Goal: Transaction & Acquisition: Purchase product/service

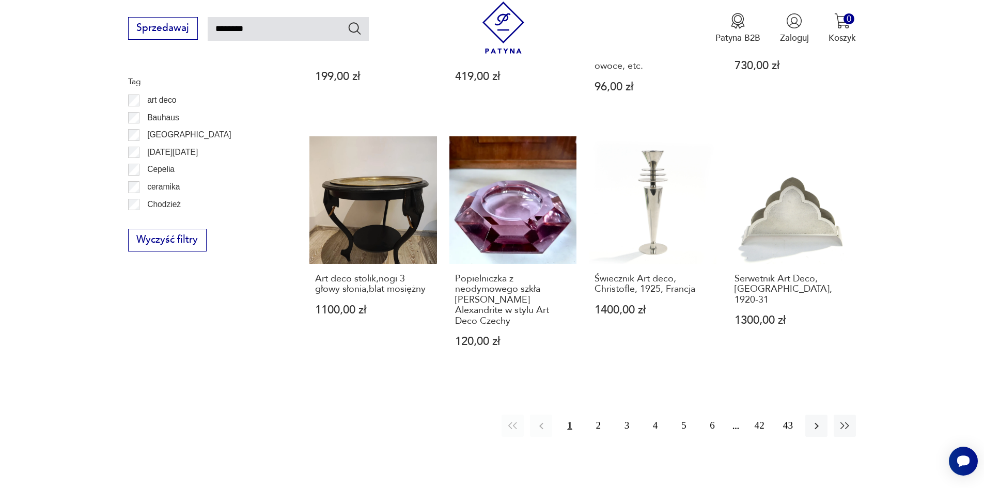
scroll to position [835, 0]
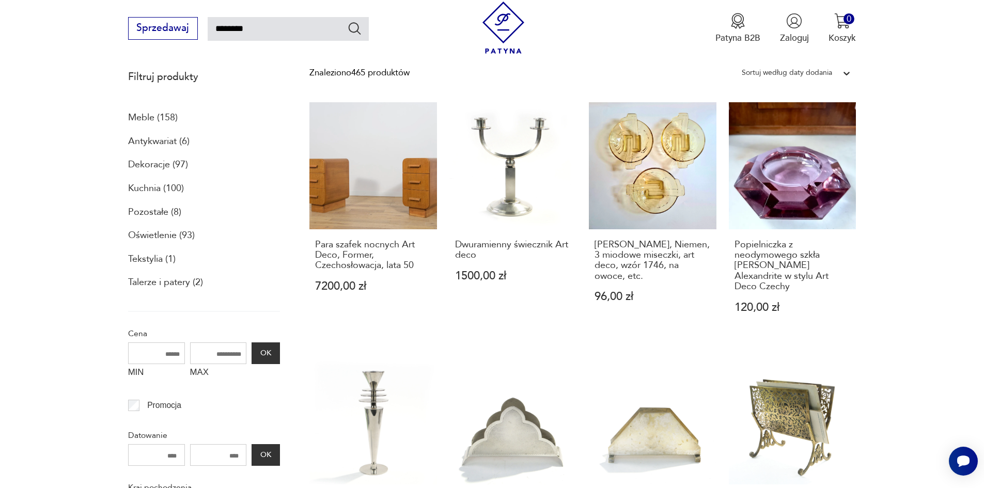
scroll to position [137, 0]
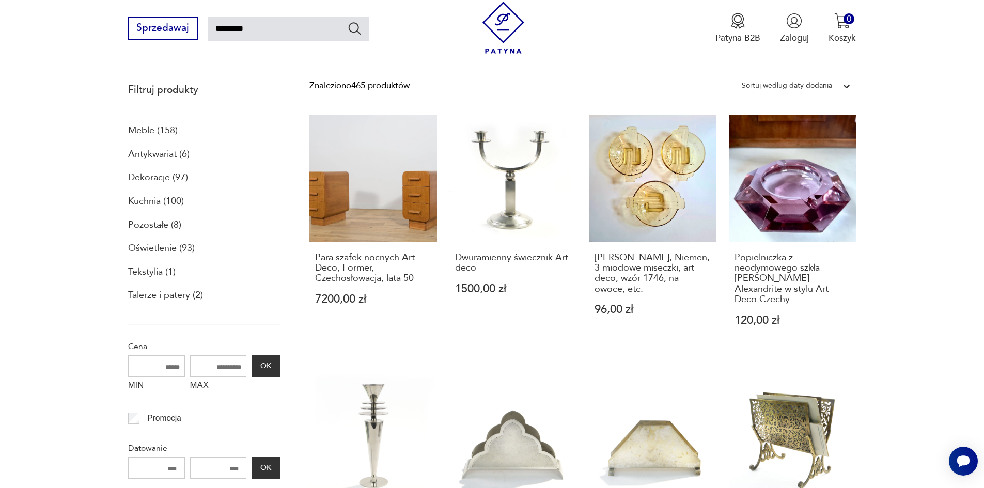
click at [148, 242] on p "Oświetlenie (93)" at bounding box center [161, 249] width 67 height 18
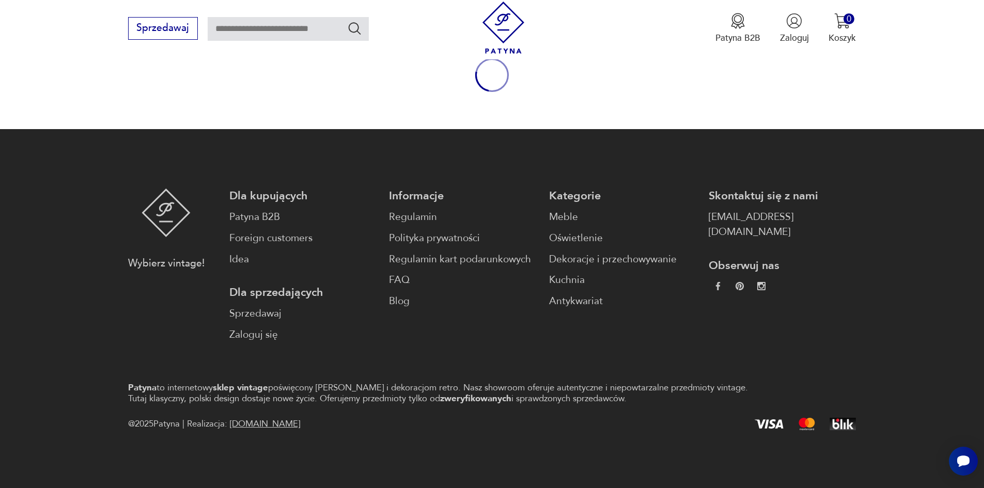
type input "********"
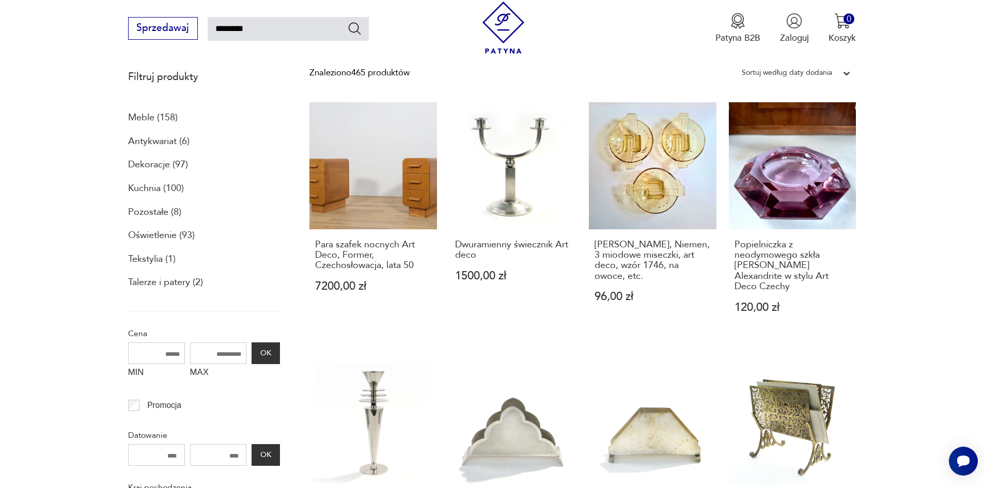
scroll to position [152, 0]
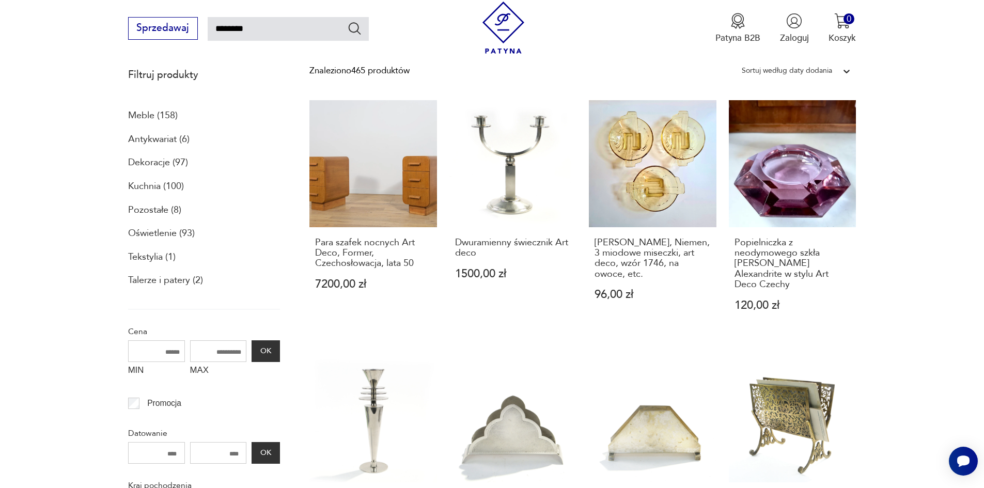
click at [153, 231] on p "Oświetlenie (93)" at bounding box center [161, 234] width 67 height 18
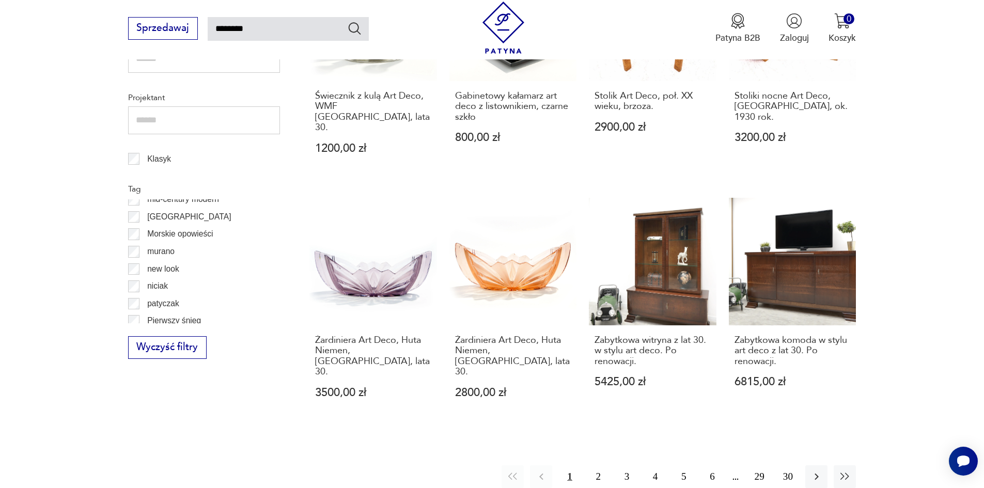
scroll to position [524, 0]
click at [628, 466] on button "3" at bounding box center [627, 477] width 22 height 22
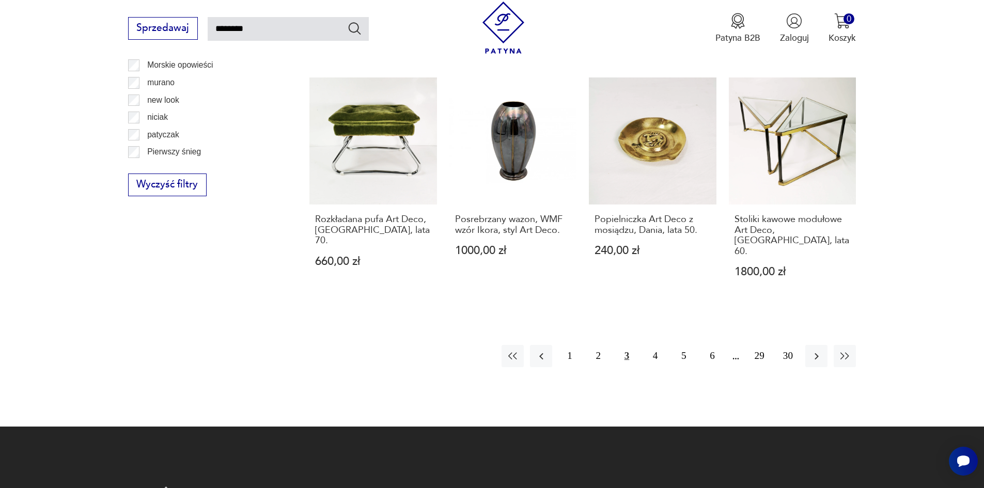
scroll to position [972, 0]
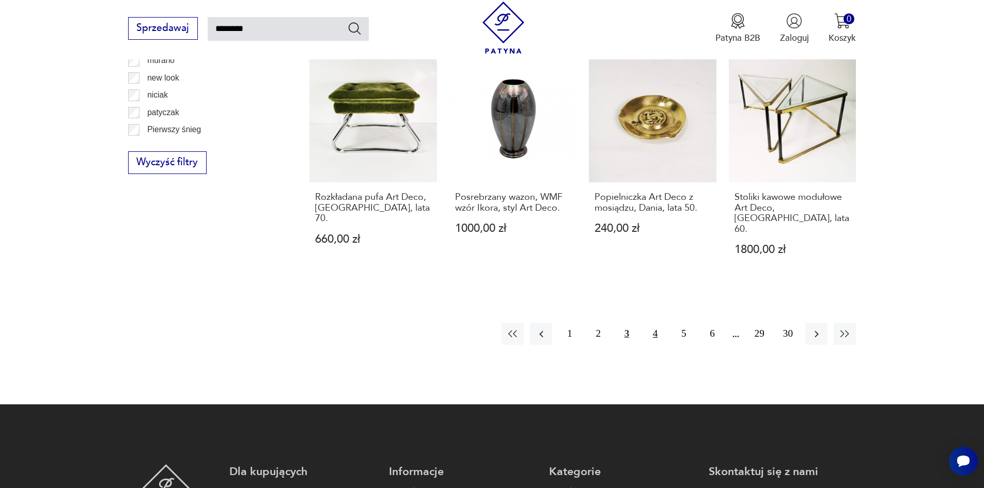
click at [654, 323] on button "4" at bounding box center [655, 334] width 22 height 22
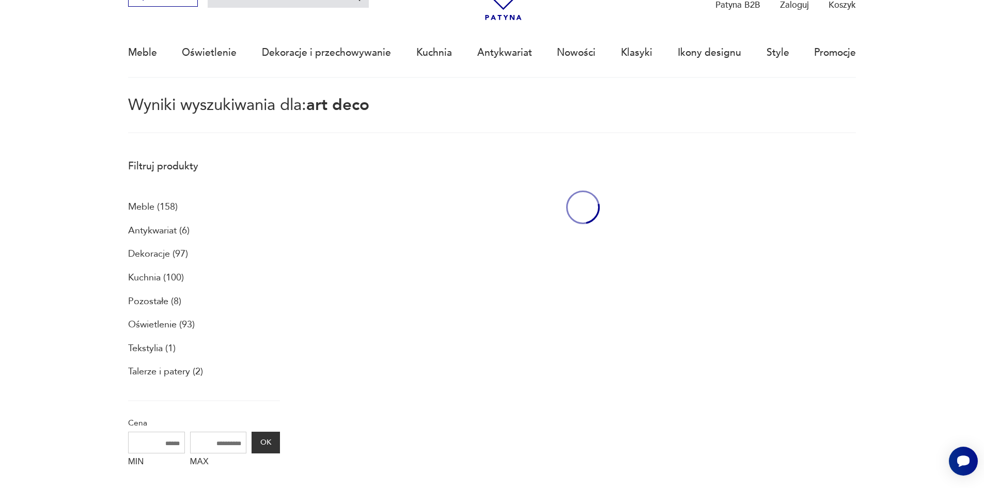
scroll to position [59, 0]
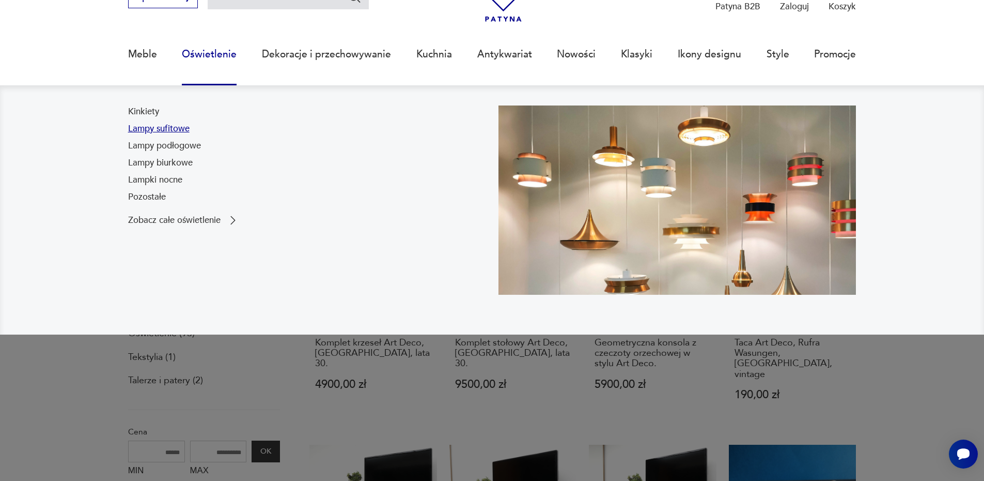
click at [179, 130] on link "Lampy sufitowe" at bounding box center [158, 128] width 61 height 12
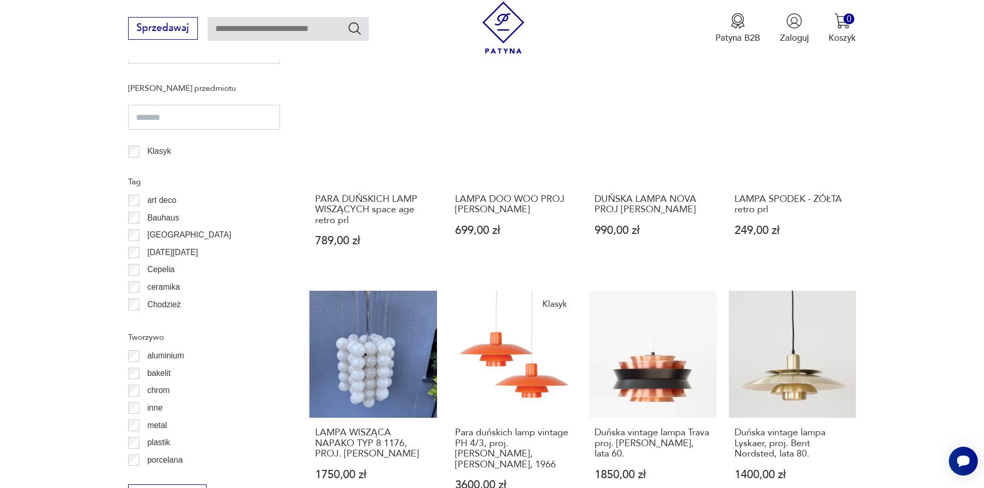
scroll to position [870, 0]
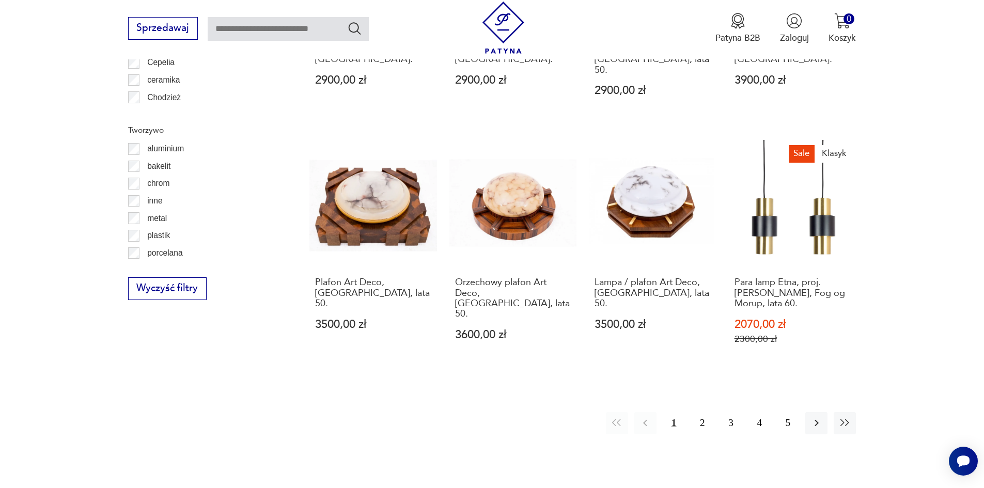
scroll to position [1102, 0]
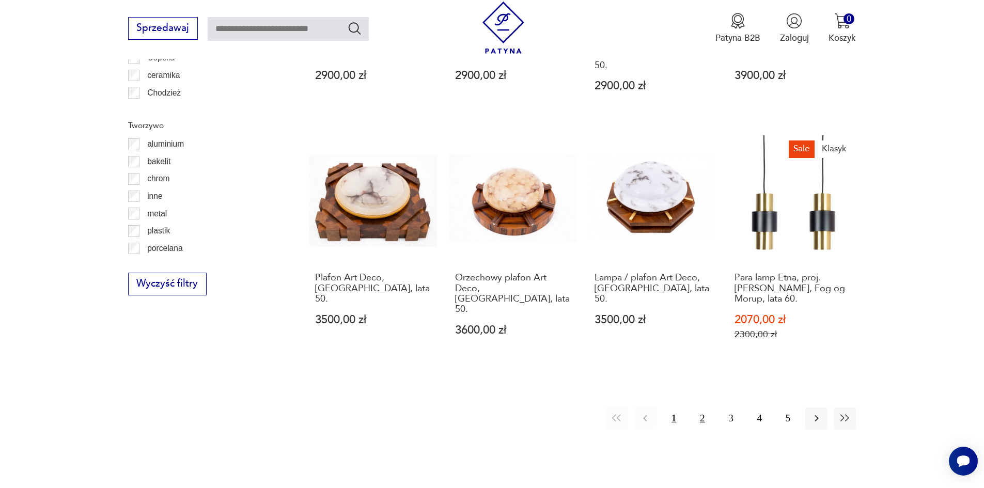
click at [701, 408] on button "2" at bounding box center [702, 419] width 22 height 22
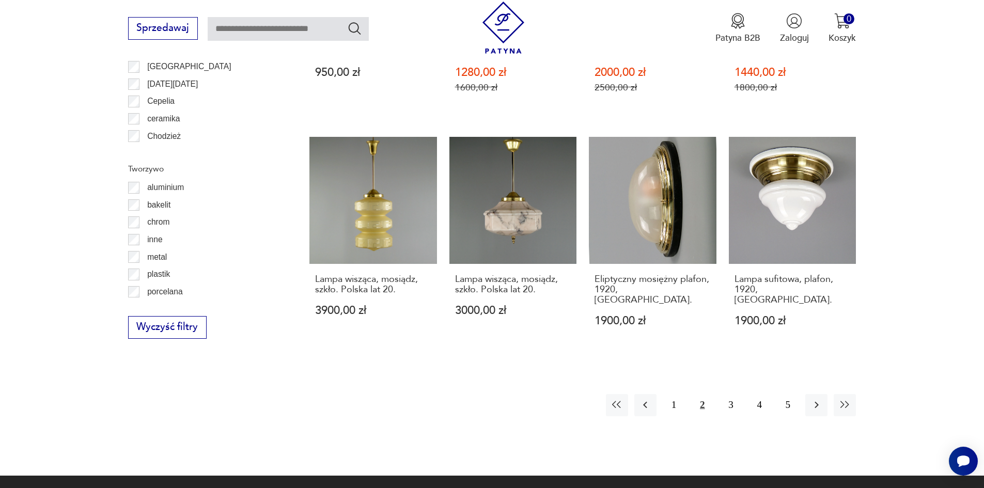
scroll to position [1069, 0]
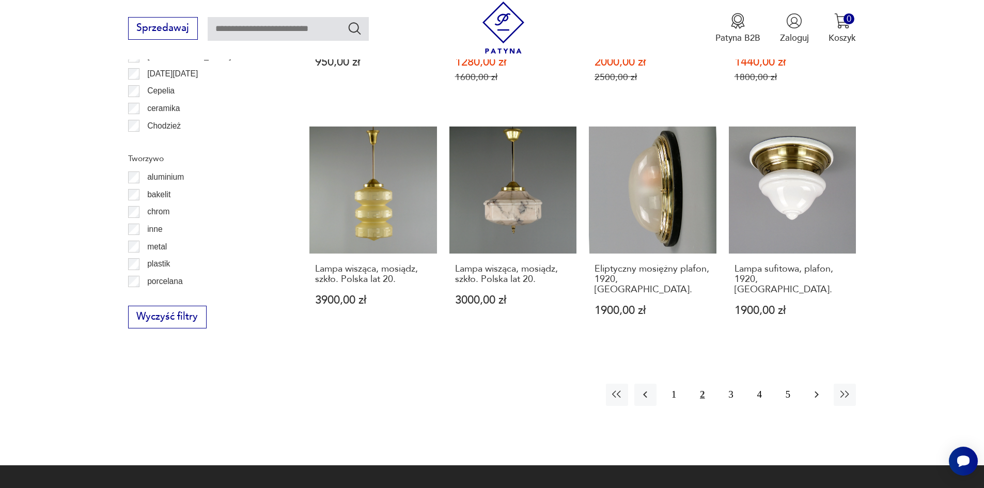
click at [818, 389] on icon "button" at bounding box center [817, 395] width 12 height 12
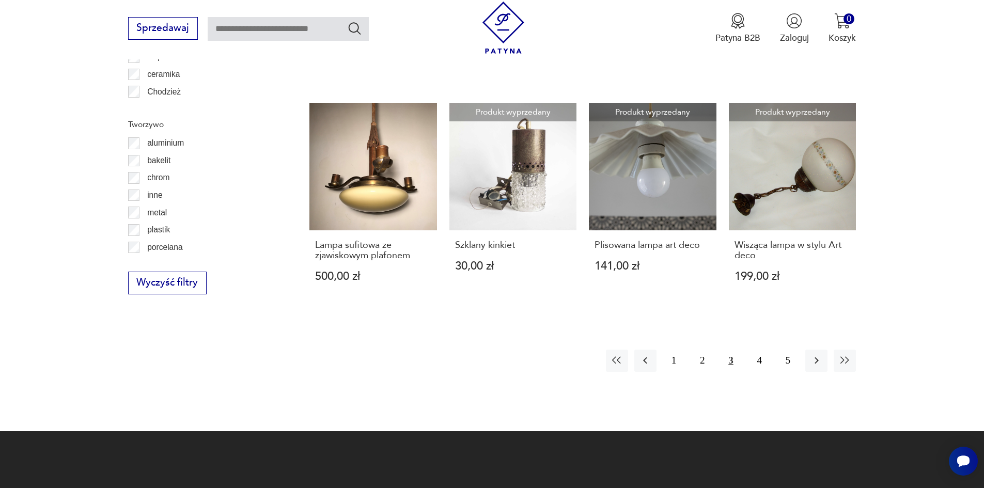
scroll to position [1115, 0]
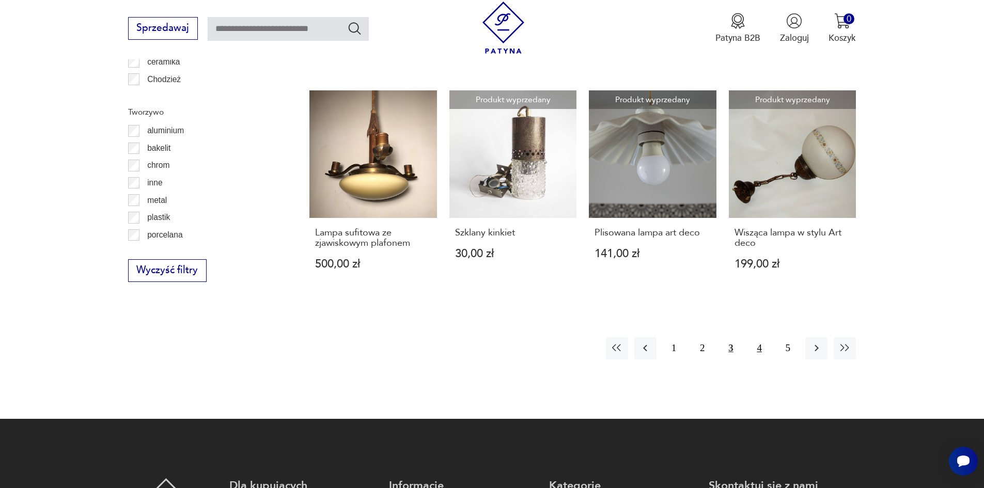
click at [761, 337] on button "4" at bounding box center [760, 348] width 22 height 22
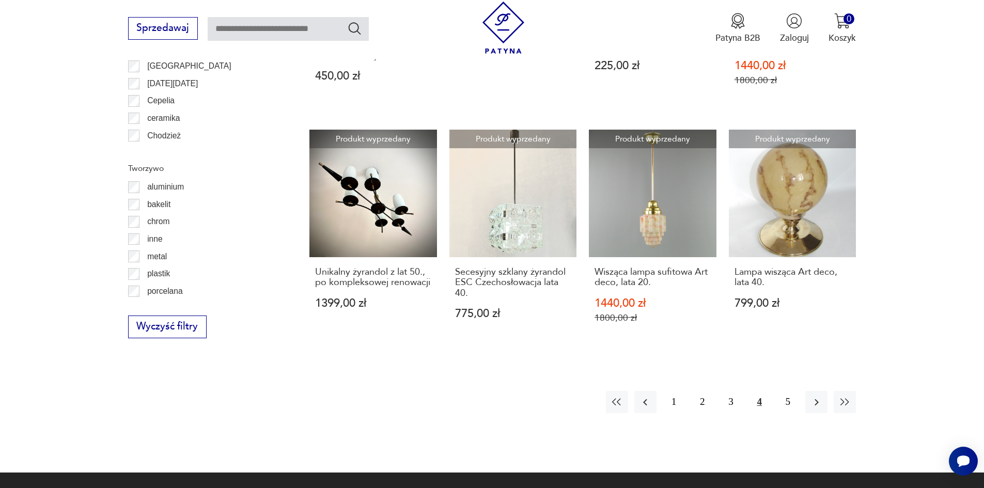
scroll to position [1061, 0]
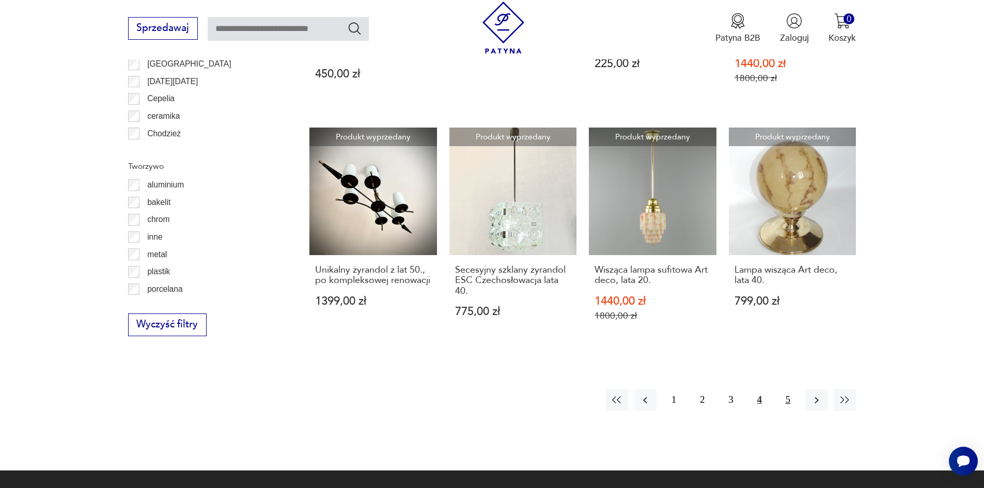
click at [791, 403] on button "5" at bounding box center [788, 400] width 22 height 22
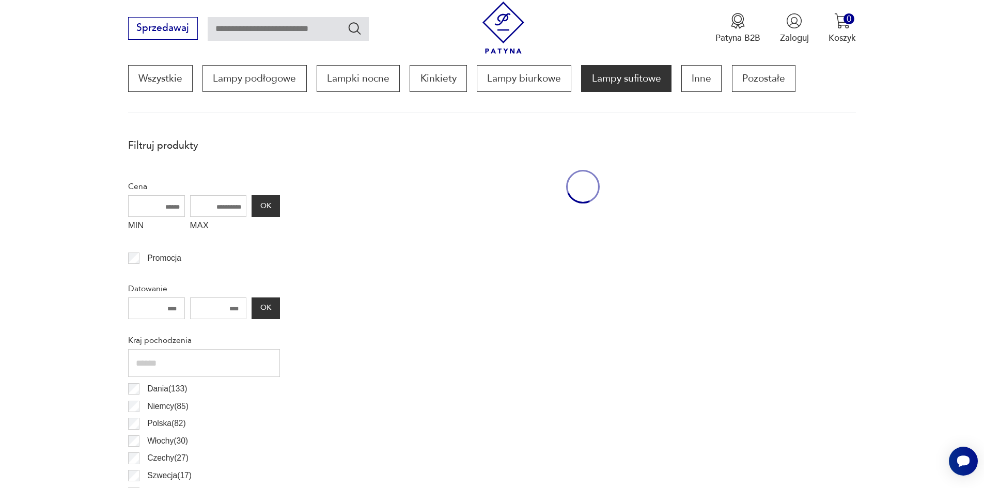
scroll to position [307, 0]
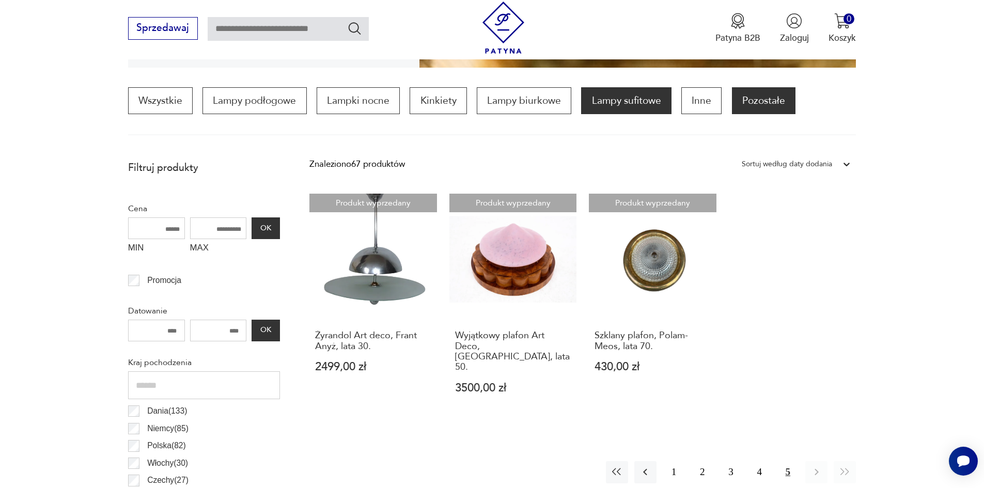
click at [773, 97] on p "Pozostałe" at bounding box center [764, 100] width 64 height 27
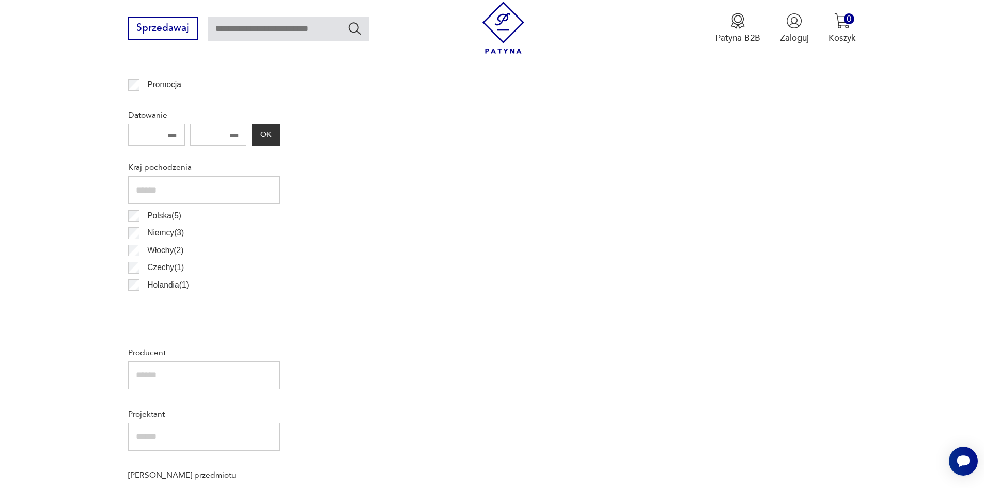
scroll to position [343, 0]
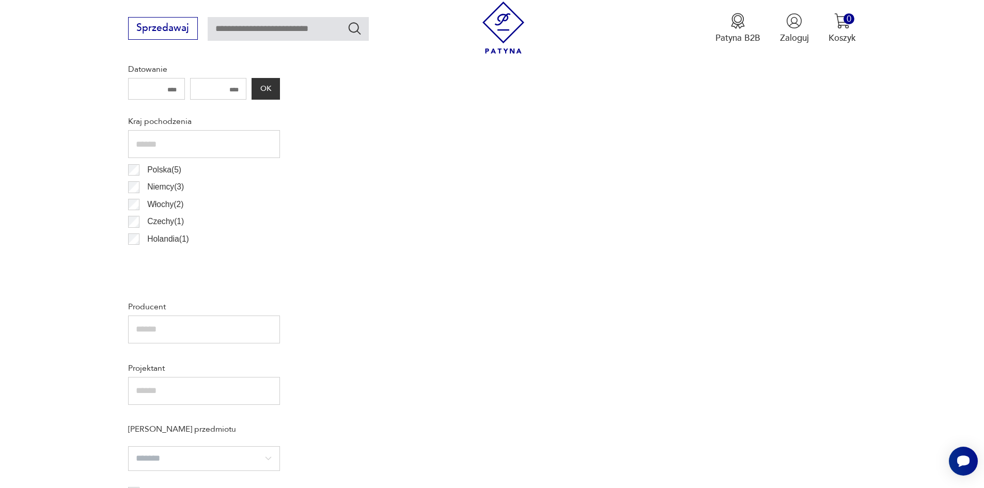
drag, startPoint x: 979, startPoint y: 181, endPoint x: 988, endPoint y: 69, distance: 112.0
click at [984, 69] on html "Cenimy prywatność użytkowników Używamy plików cookie, aby poprawić jakość przeg…" at bounding box center [492, 463] width 984 height 1613
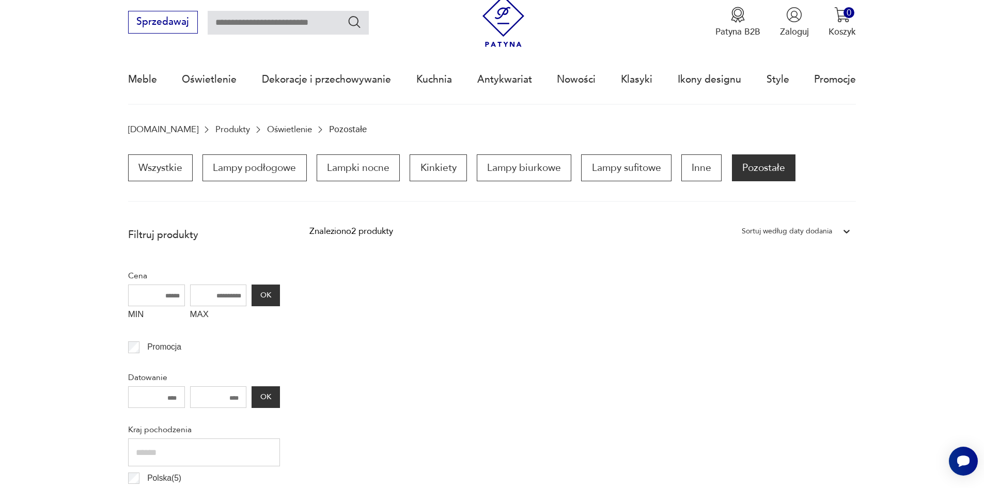
scroll to position [0, 0]
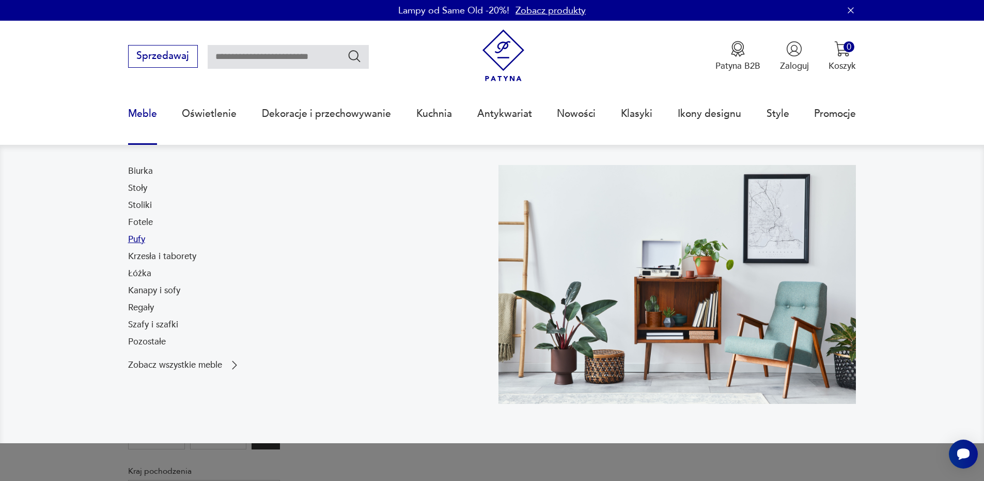
click at [137, 240] on link "Pufy" at bounding box center [136, 239] width 17 height 12
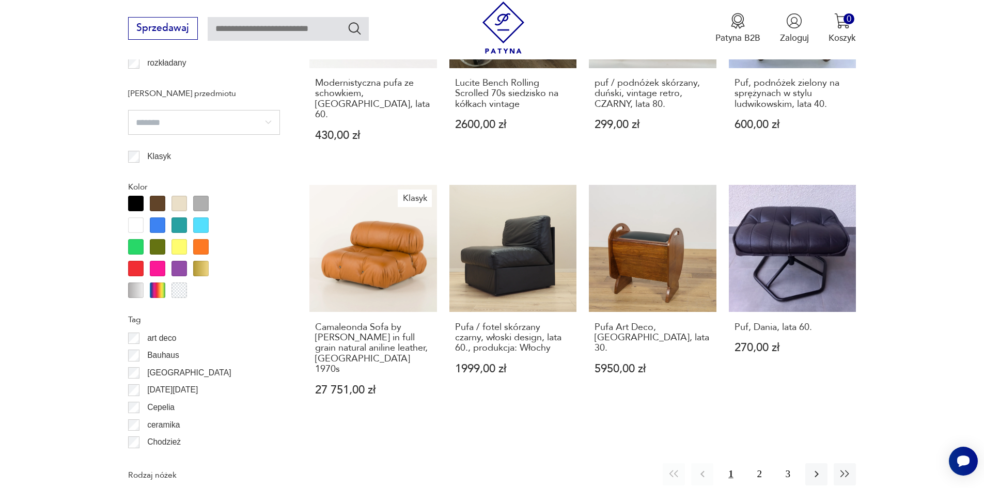
scroll to position [1121, 0]
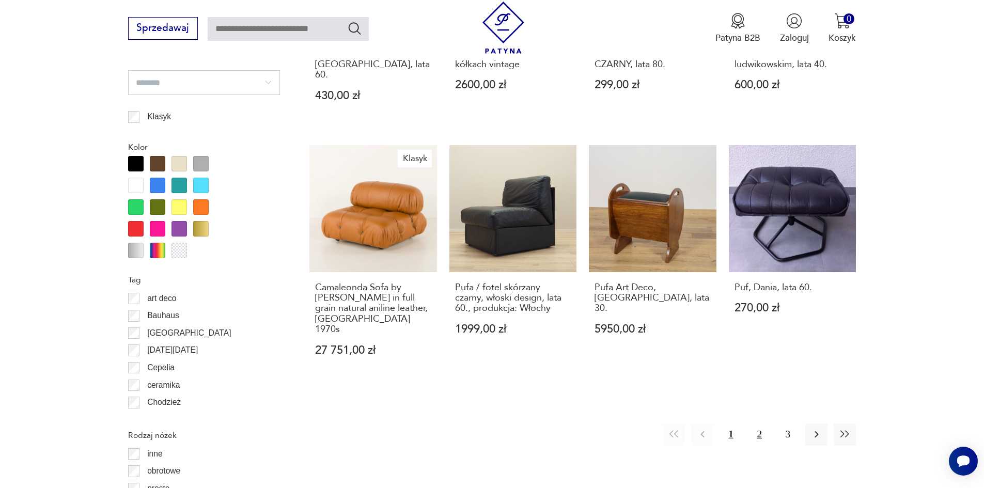
click at [759, 424] on button "2" at bounding box center [760, 435] width 22 height 22
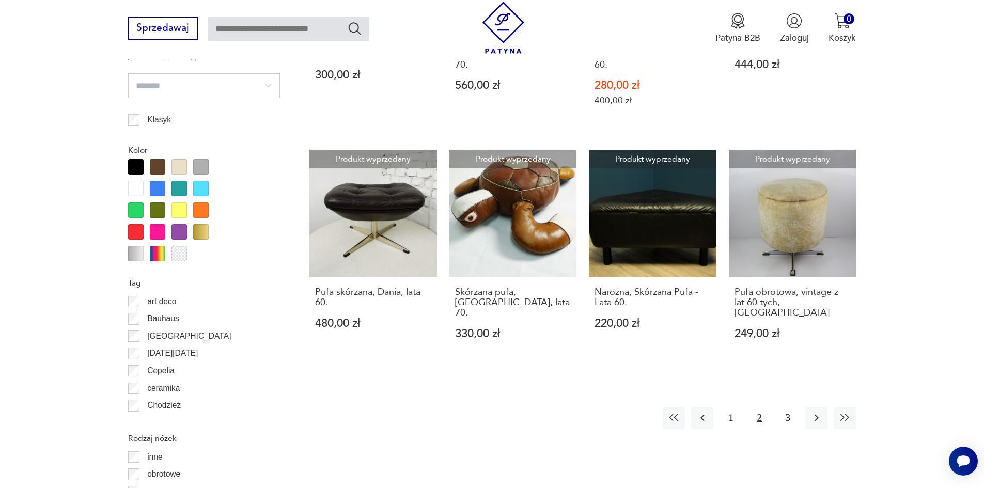
scroll to position [1134, 0]
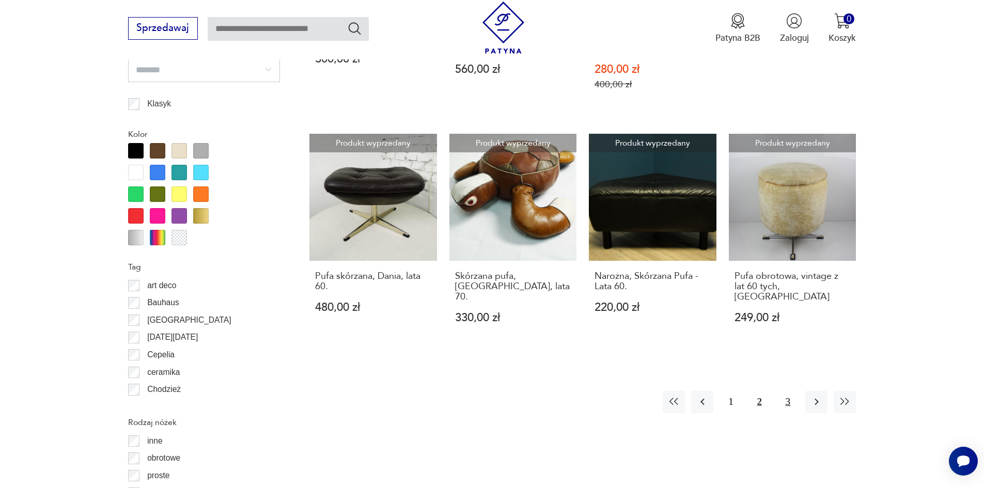
click at [789, 391] on button "3" at bounding box center [788, 402] width 22 height 22
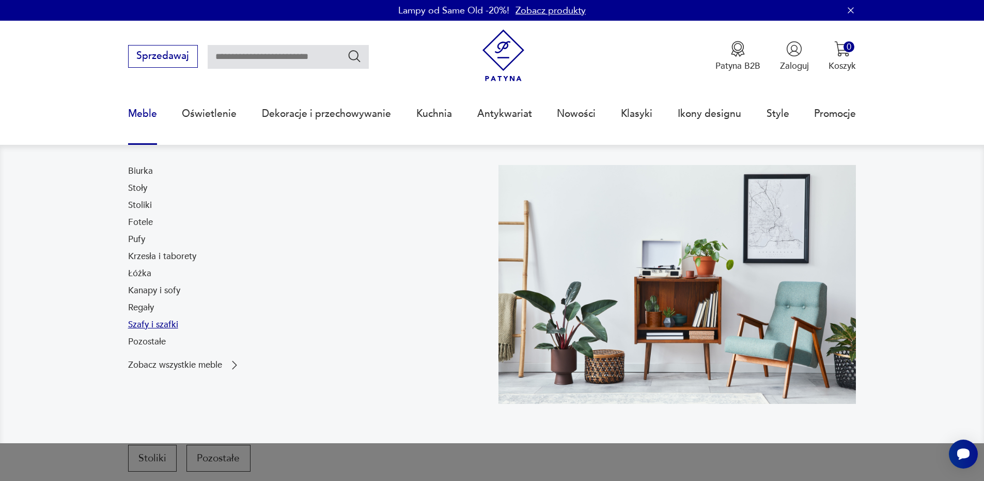
click at [148, 323] on link "Szafy i szafki" at bounding box center [153, 324] width 50 height 12
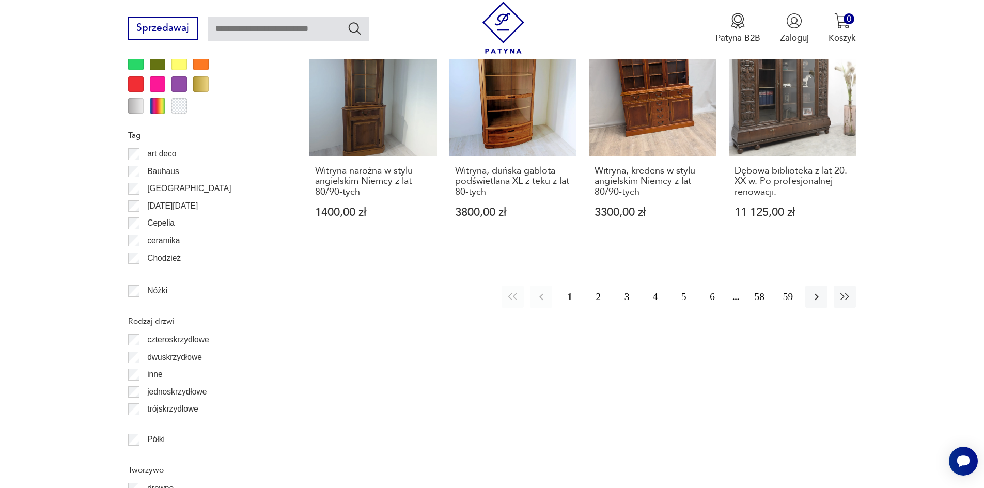
scroll to position [1253, 0]
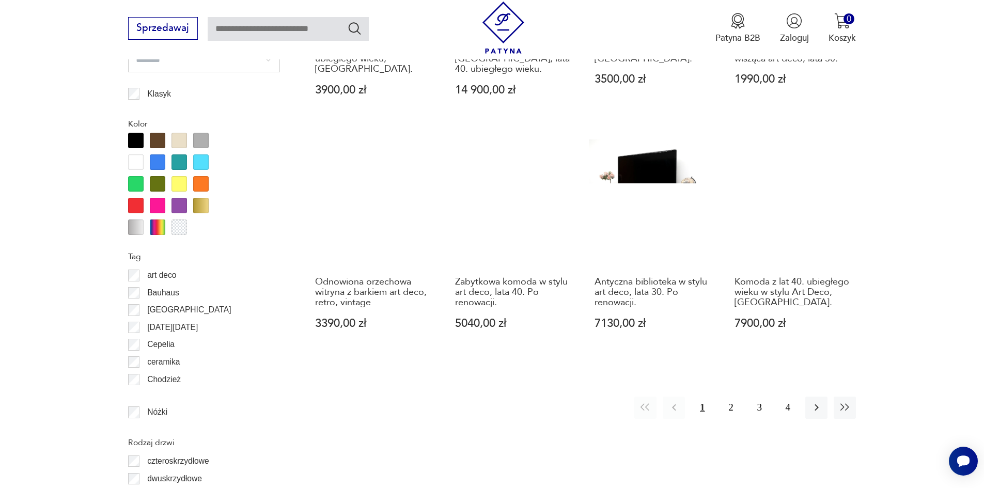
scroll to position [1135, 0]
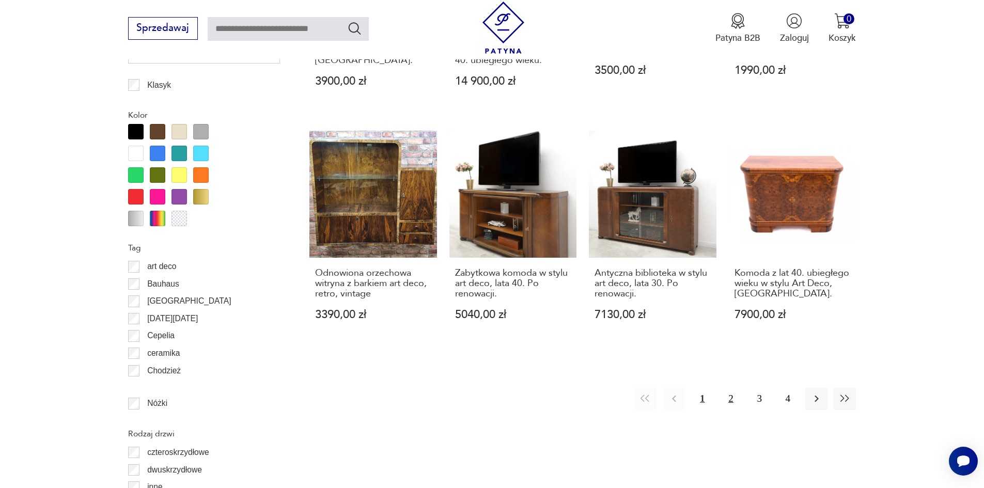
click at [733, 389] on button "2" at bounding box center [731, 399] width 22 height 22
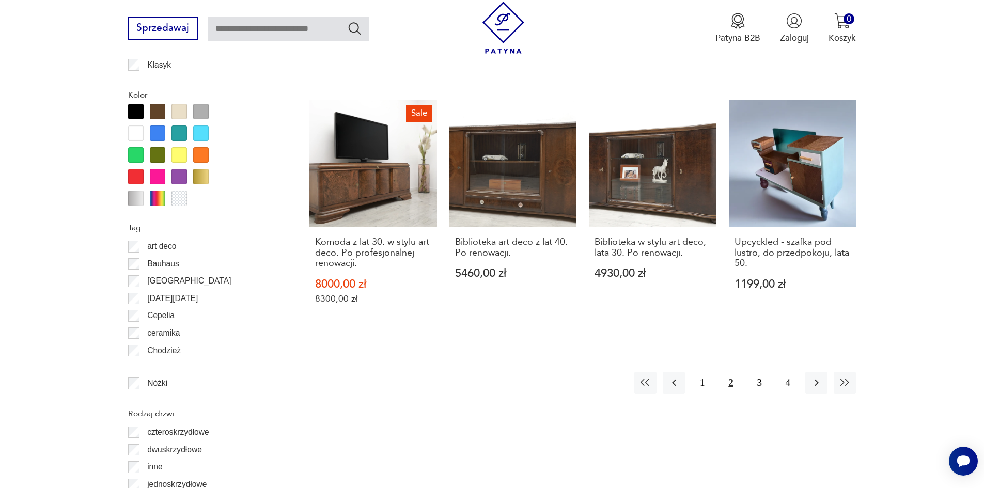
scroll to position [1158, 0]
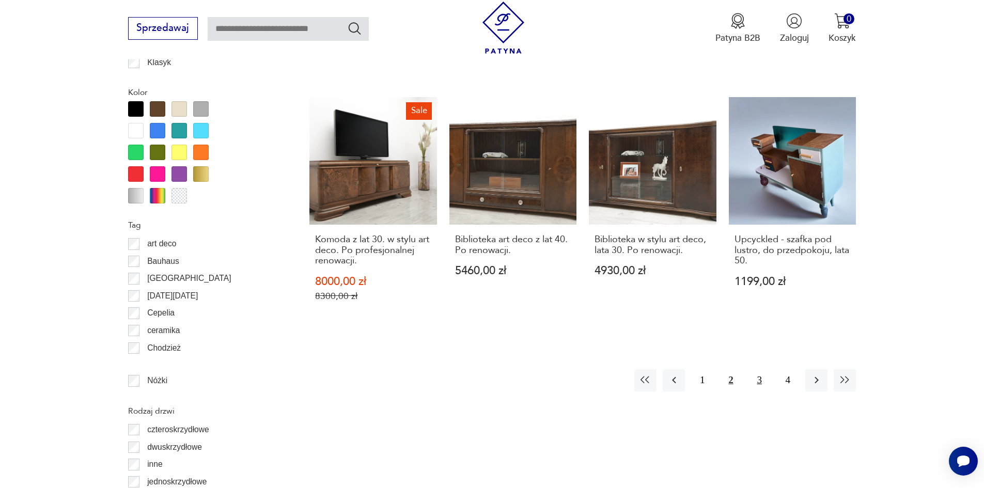
click at [758, 369] on button "3" at bounding box center [760, 380] width 22 height 22
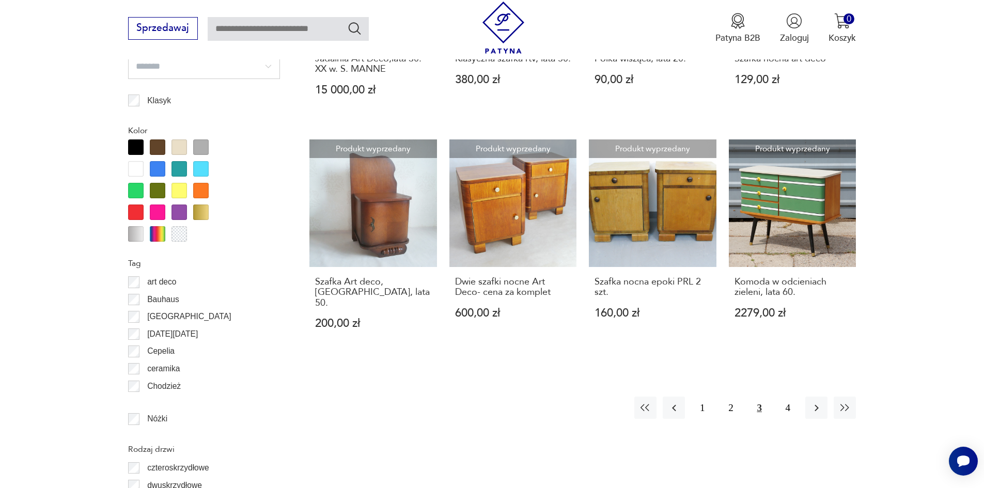
scroll to position [1122, 0]
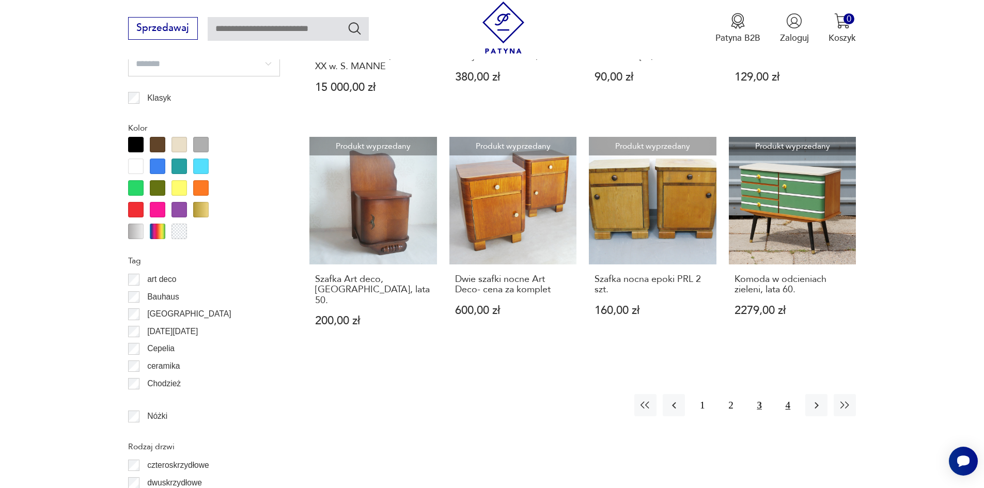
click at [786, 394] on button "4" at bounding box center [788, 405] width 22 height 22
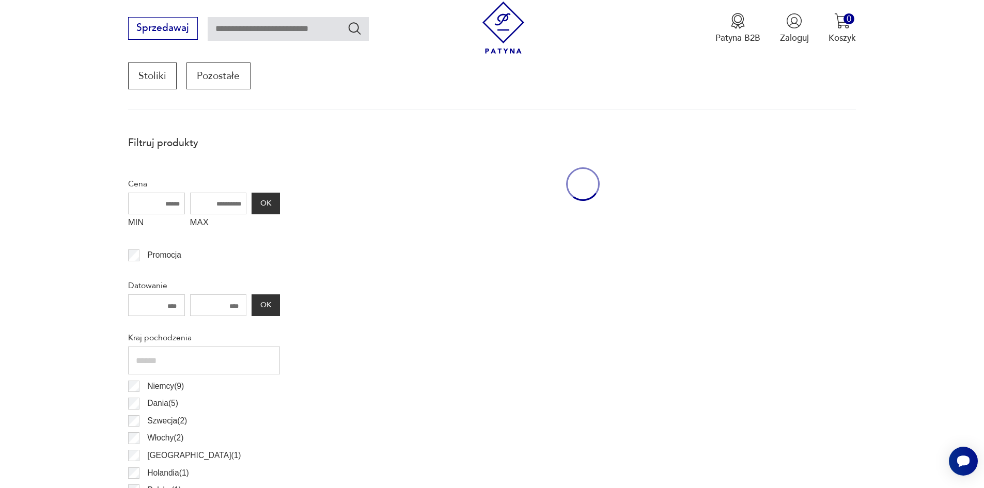
scroll to position [350, 0]
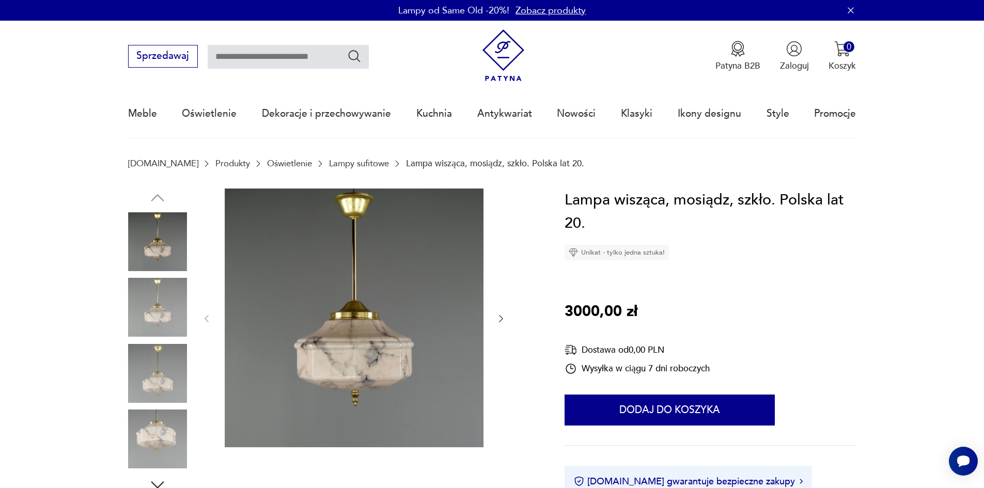
click at [500, 318] on icon "button" at bounding box center [501, 319] width 10 height 10
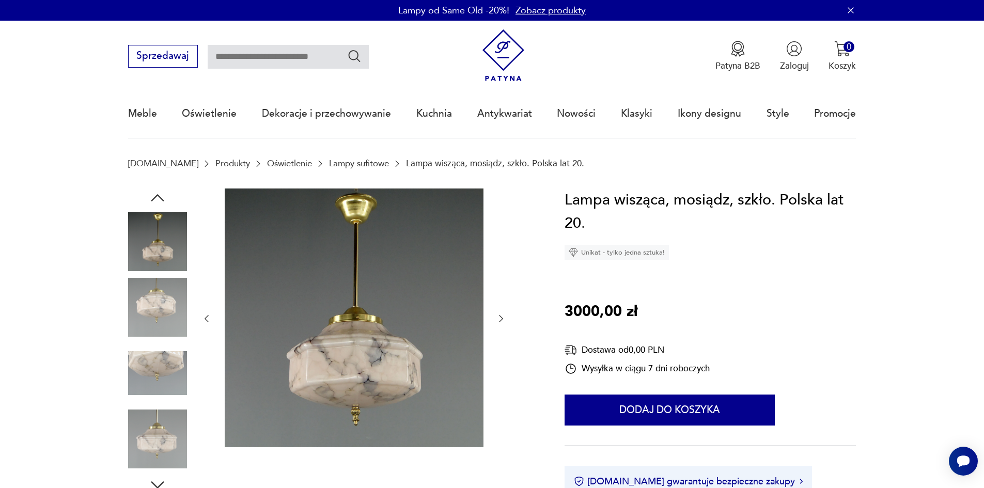
click at [500, 318] on icon "button" at bounding box center [501, 319] width 10 height 10
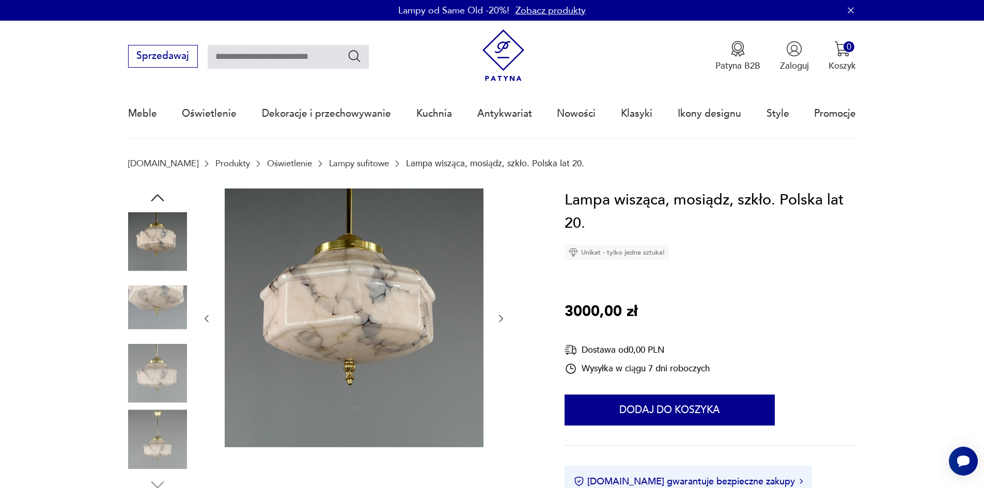
click at [500, 318] on icon "button" at bounding box center [501, 319] width 10 height 10
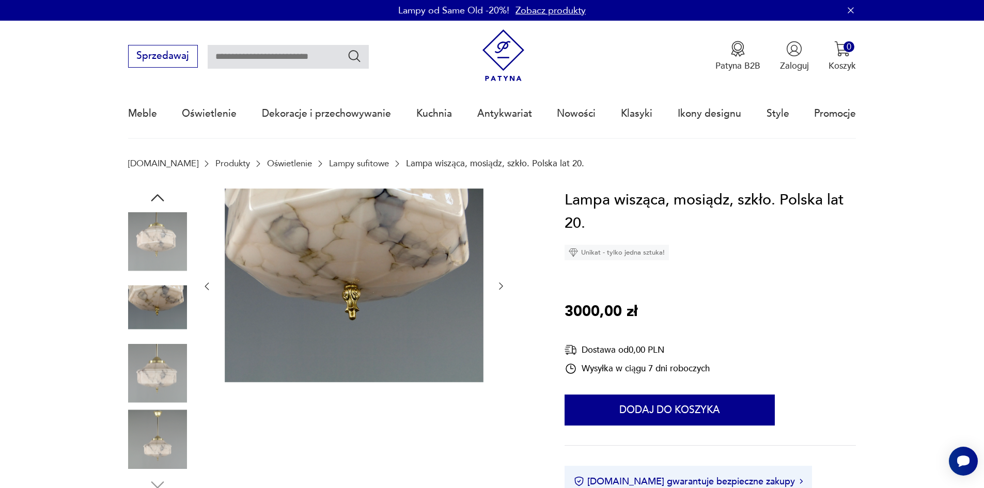
click at [501, 286] on icon "button" at bounding box center [501, 286] width 10 height 10
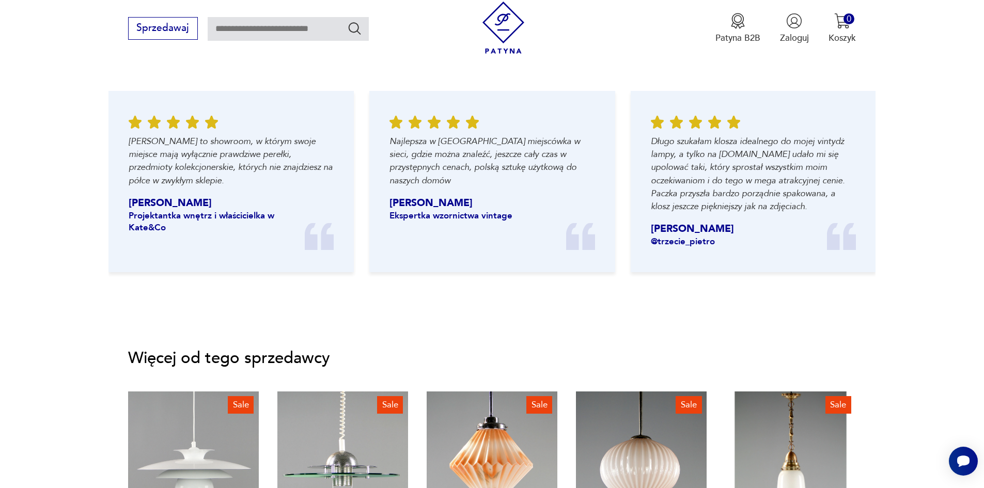
scroll to position [1255, 0]
